Goal: Find specific page/section: Find specific page/section

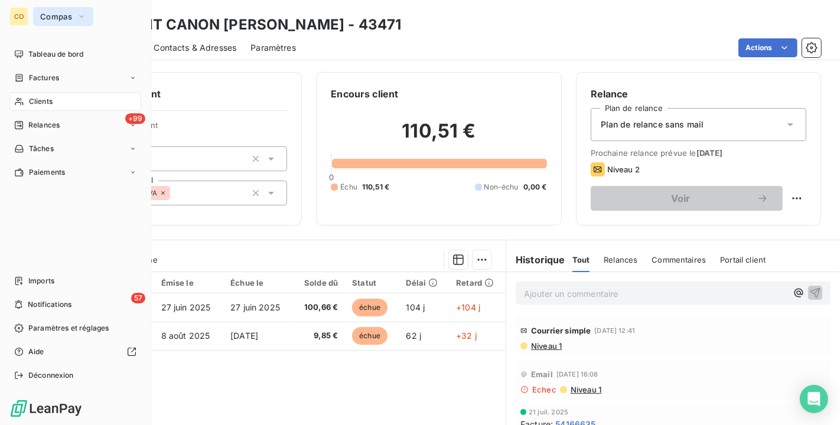
click at [54, 15] on span "Compas" at bounding box center [56, 16] width 32 height 9
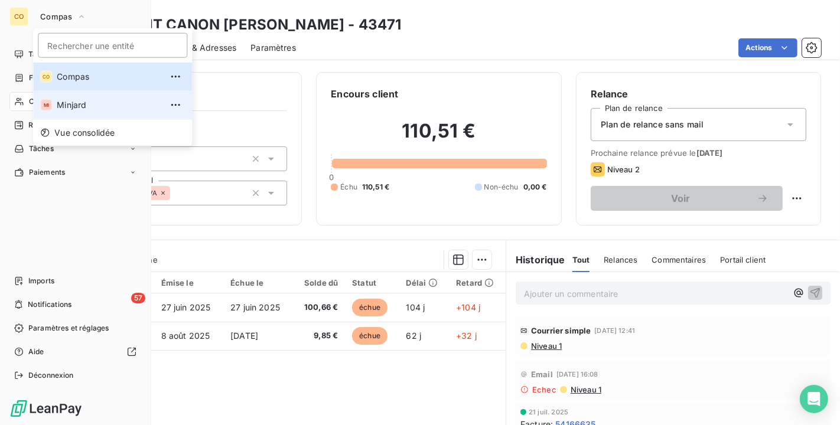
click at [74, 99] on span "Minjard" at bounding box center [109, 105] width 105 height 12
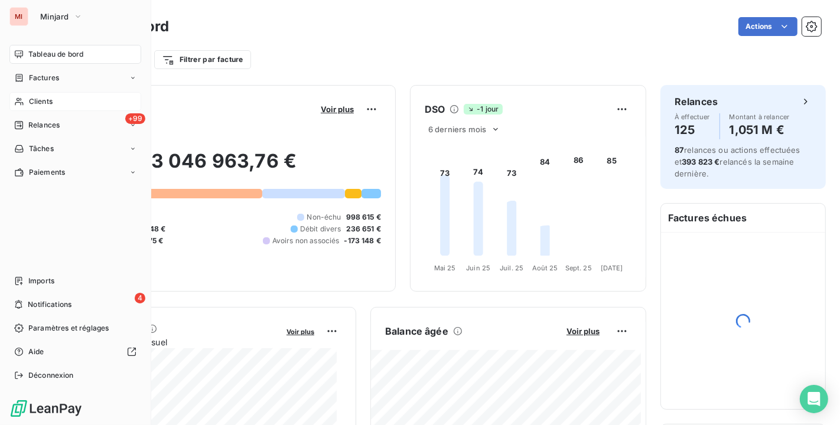
click at [57, 104] on div "Clients" at bounding box center [75, 101] width 132 height 19
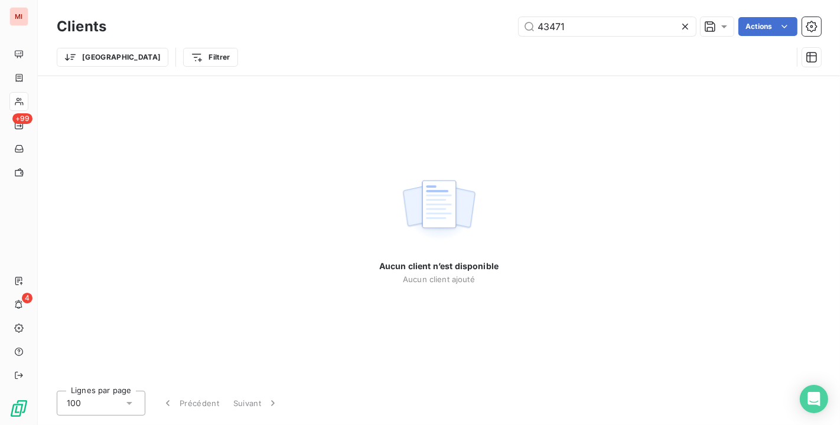
drag, startPoint x: 574, startPoint y: 25, endPoint x: 305, endPoint y: -19, distance: 272.5
click at [305, 0] on html "MI +99 4 Clients 43471 Actions Trier Filtrer Aucun client n’est disponible Aucu…" at bounding box center [420, 212] width 840 height 425
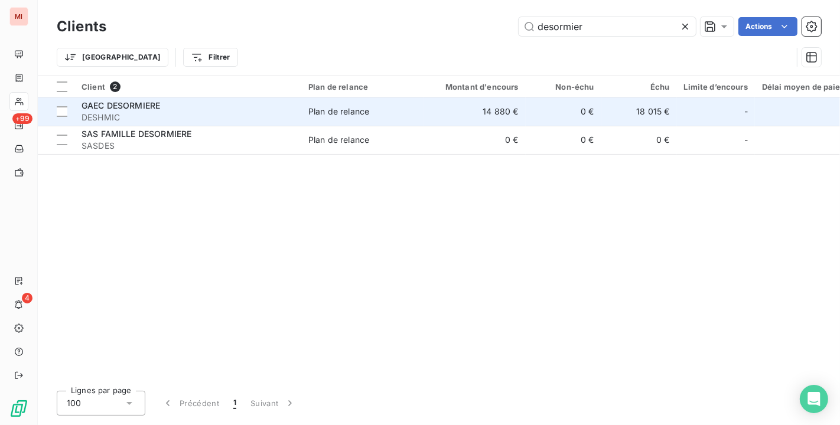
type input "desormier"
click at [268, 105] on div "GAEC DESORMIERE" at bounding box center [188, 106] width 213 height 12
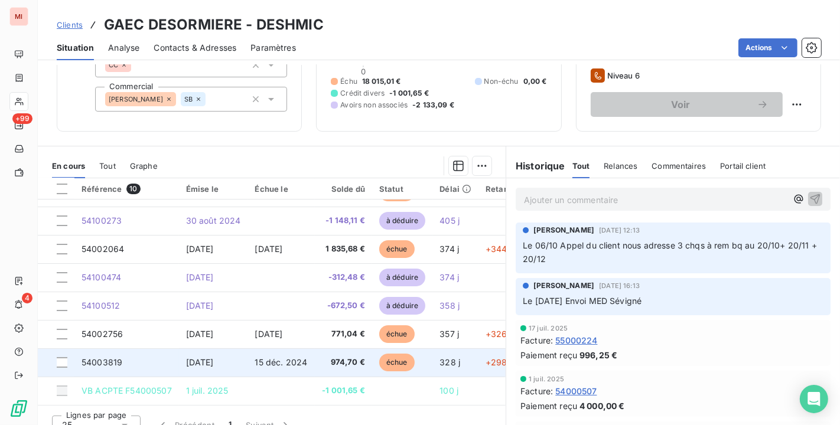
scroll to position [109, 0]
